Goal: Obtain resource: Download file/media

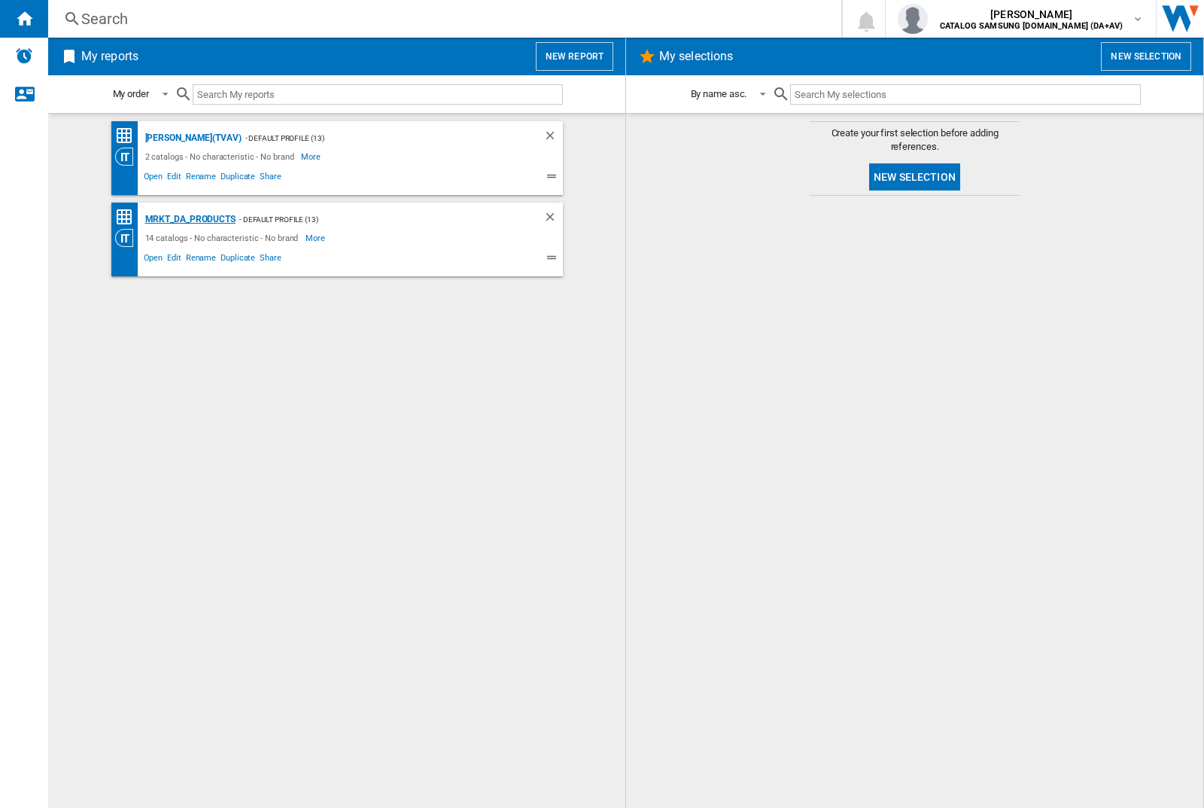
click at [190, 219] on div "MRKT_DA_PRODUCTS" at bounding box center [188, 219] width 94 height 19
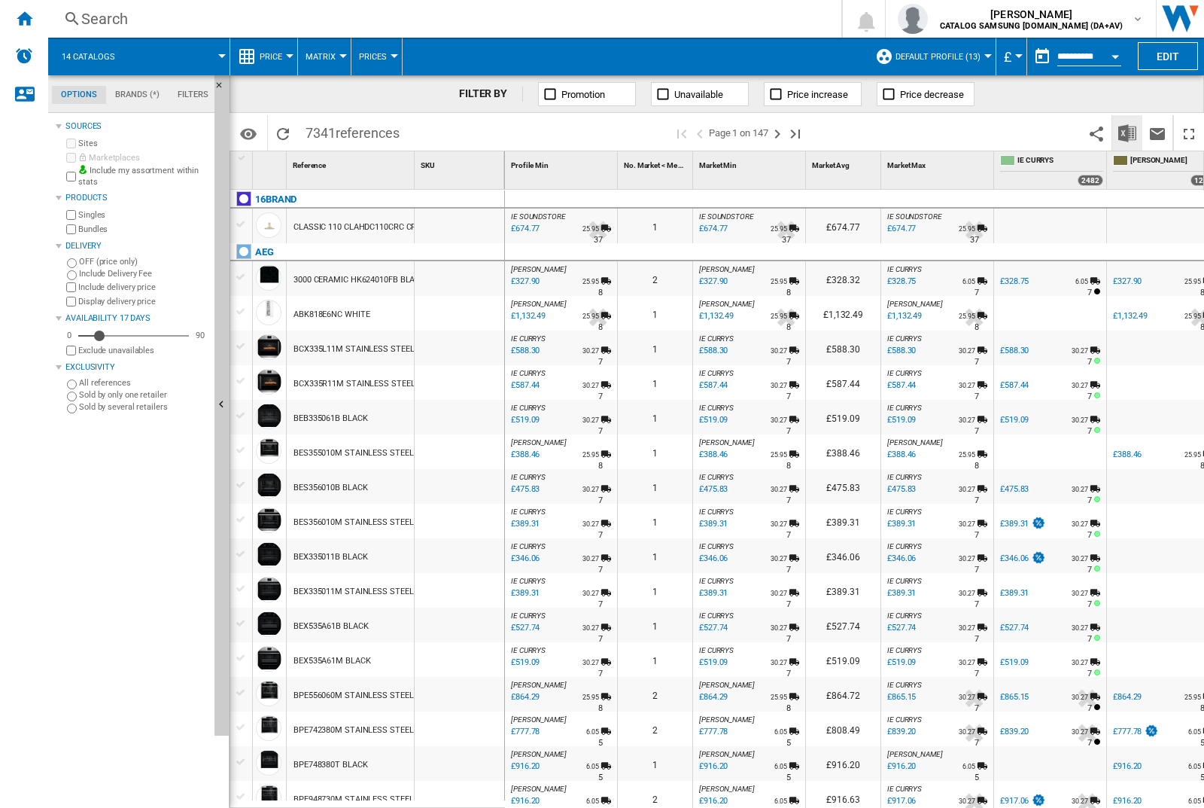
click at [1127, 132] on img "Download in Excel" at bounding box center [1127, 133] width 18 height 18
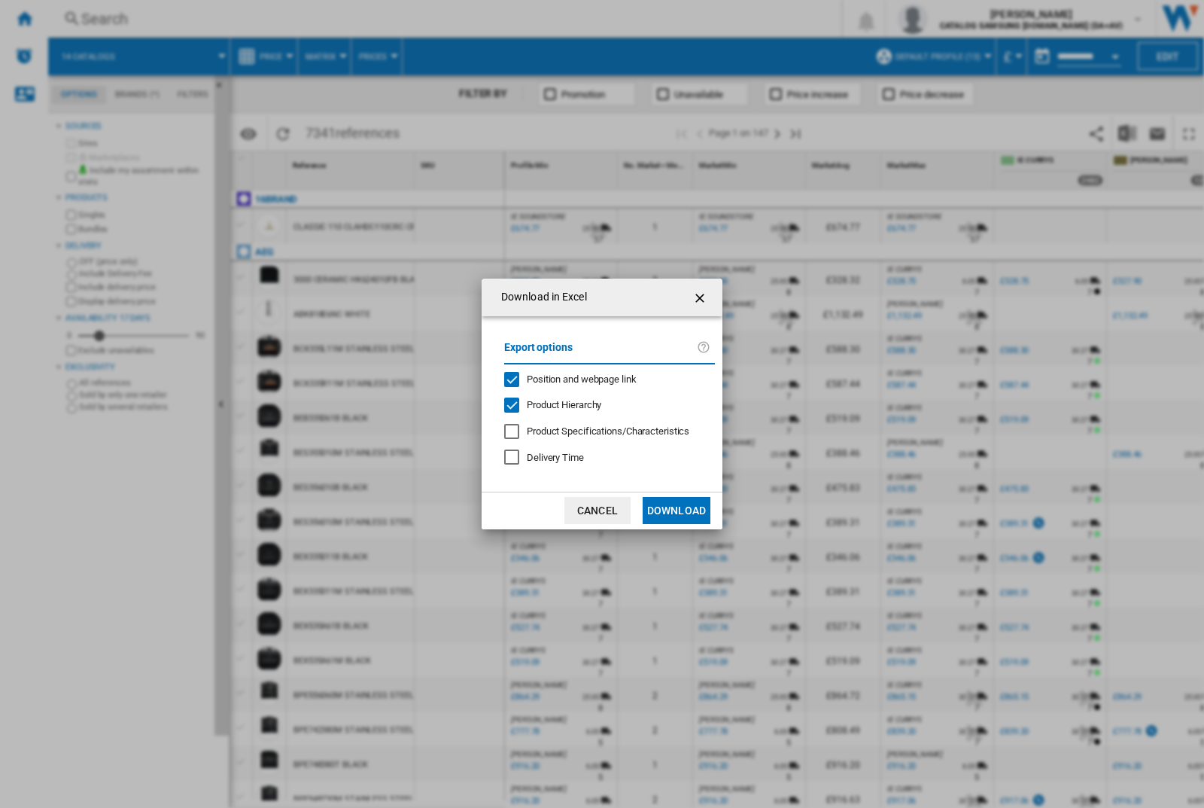
click at [573, 376] on span "Position and webpage link" at bounding box center [582, 378] width 110 height 11
click at [677, 510] on button "Download" at bounding box center [677, 510] width 68 height 27
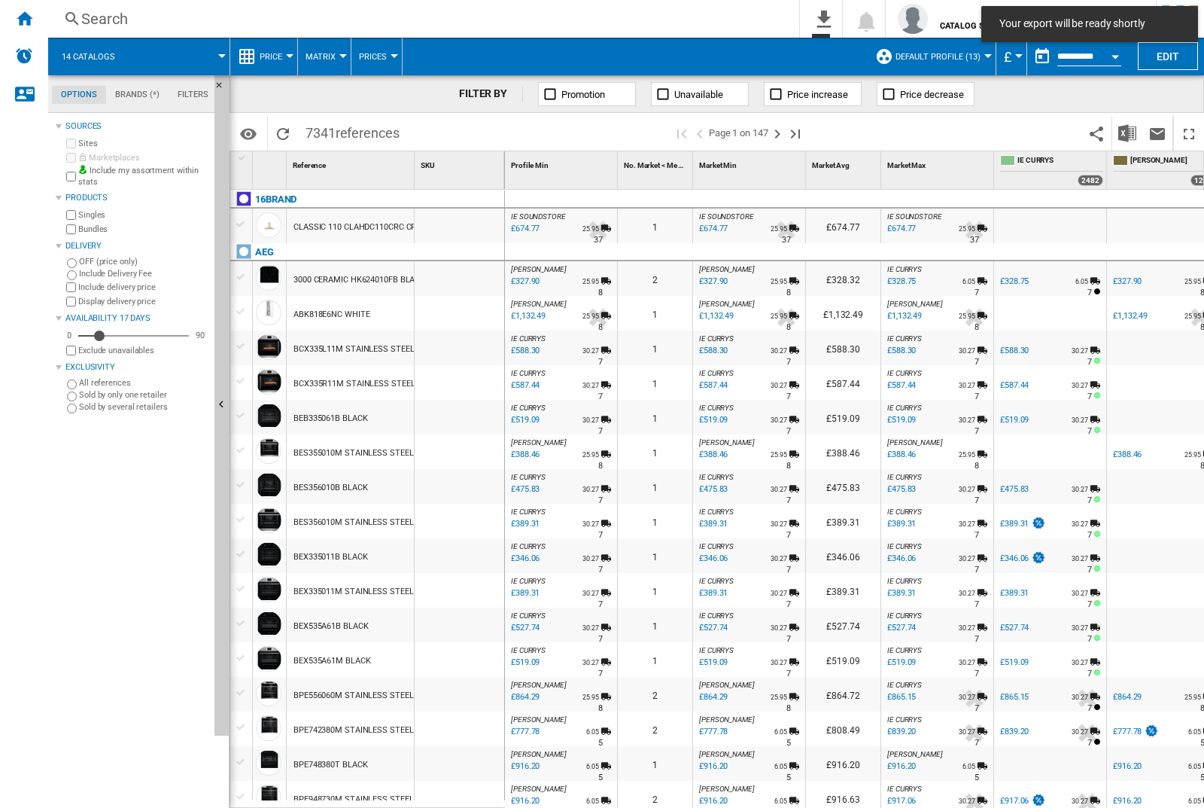
click at [465, 275] on div at bounding box center [460, 278] width 90 height 35
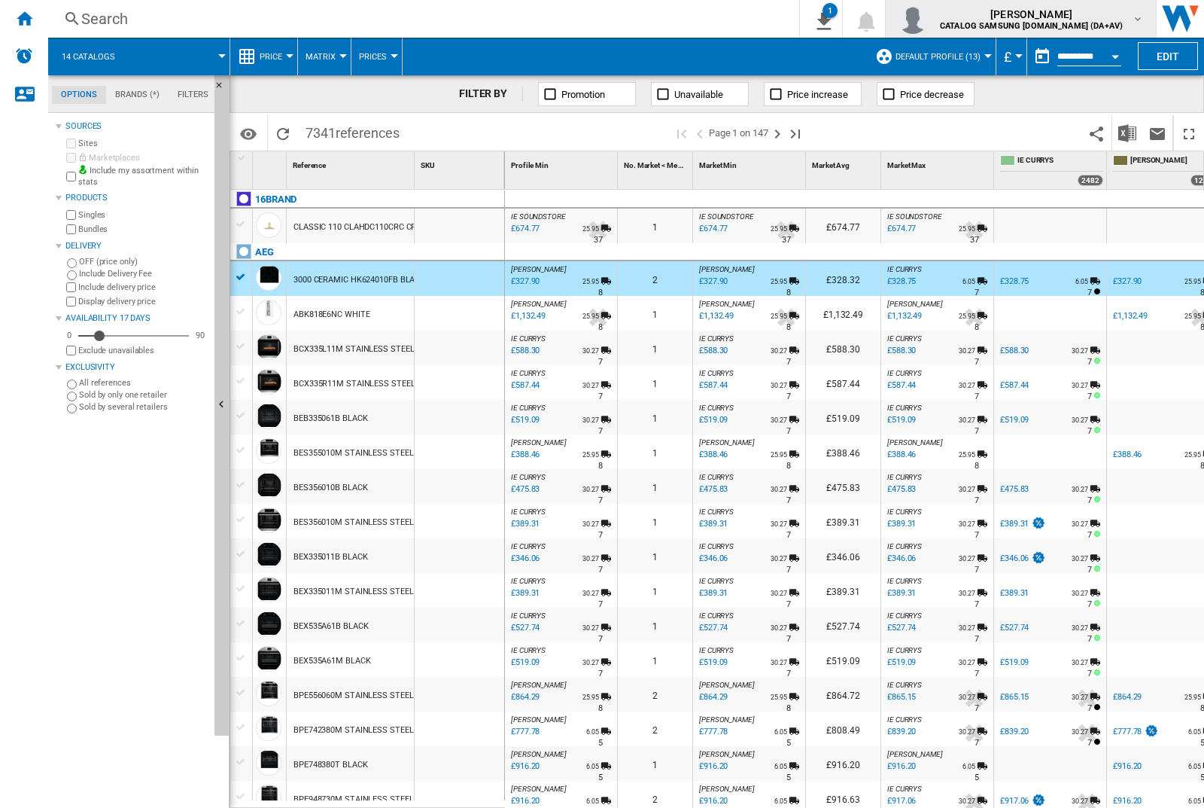
click at [928, 19] on img "button" at bounding box center [913, 19] width 30 height 30
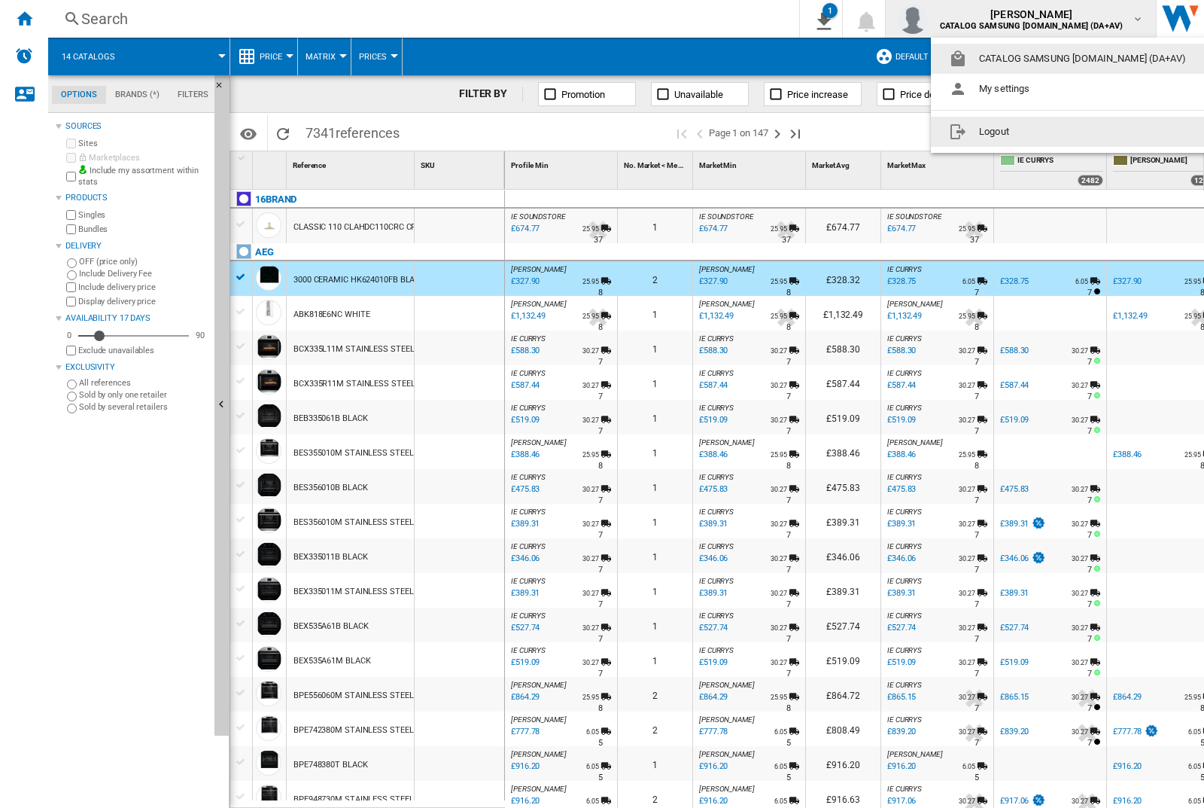
click at [1047, 132] on button "Logout" at bounding box center [1070, 132] width 279 height 30
